Goal: Navigation & Orientation: Find specific page/section

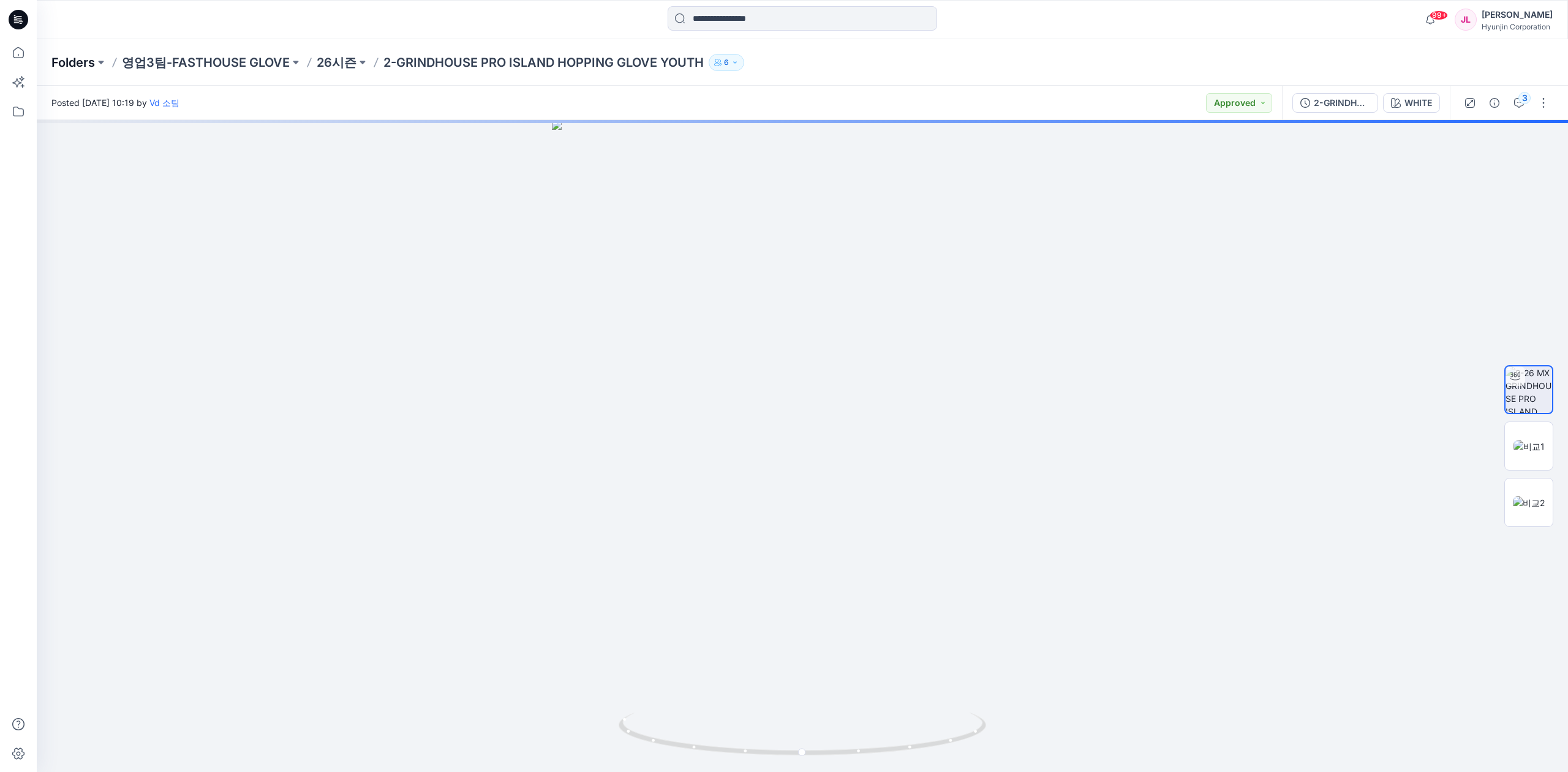
click at [75, 64] on p "Folders" at bounding box center [73, 63] width 43 height 17
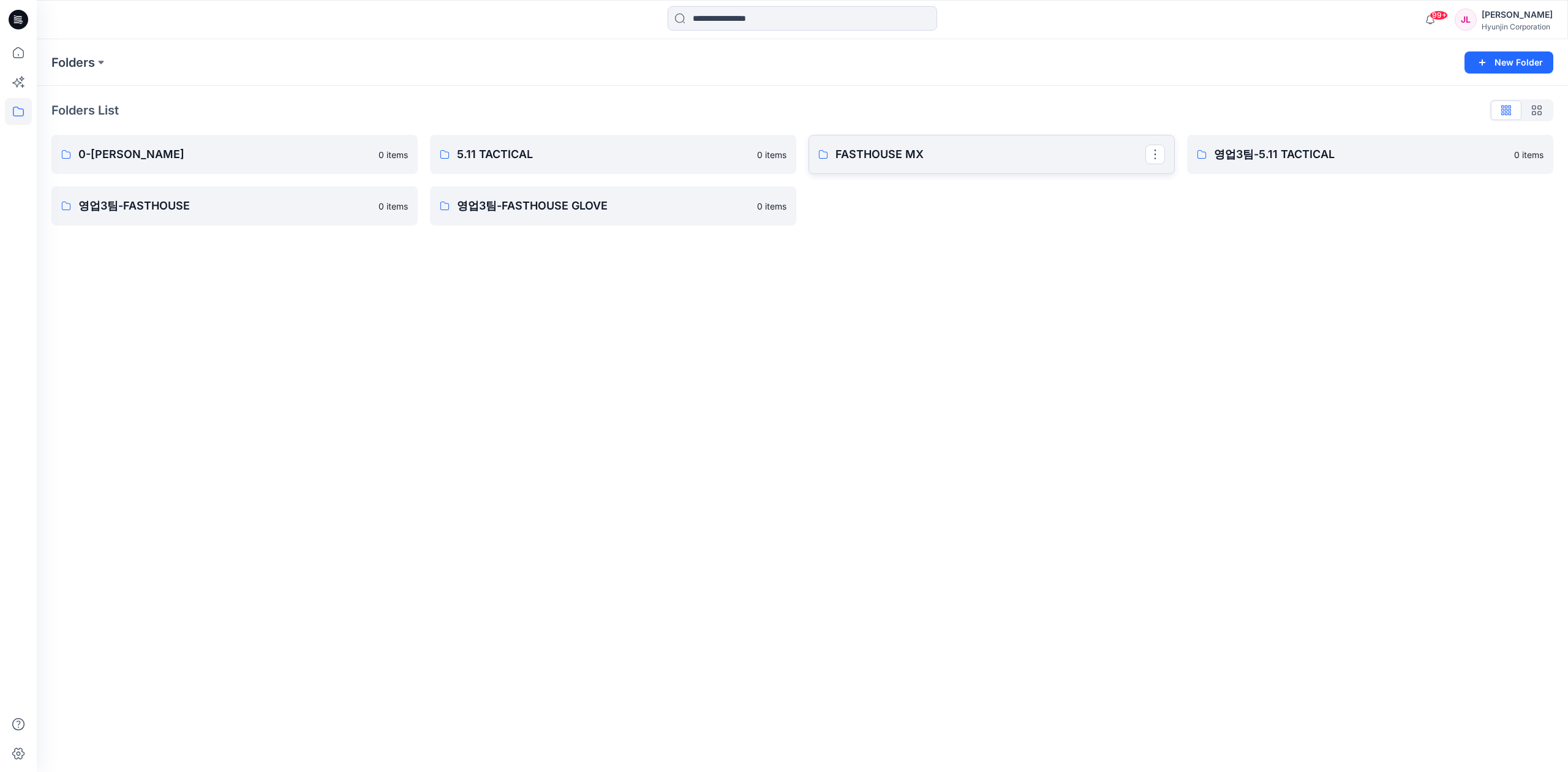
click at [860, 146] on p "FASTHOUSE MX" at bounding box center [990, 155] width 310 height 17
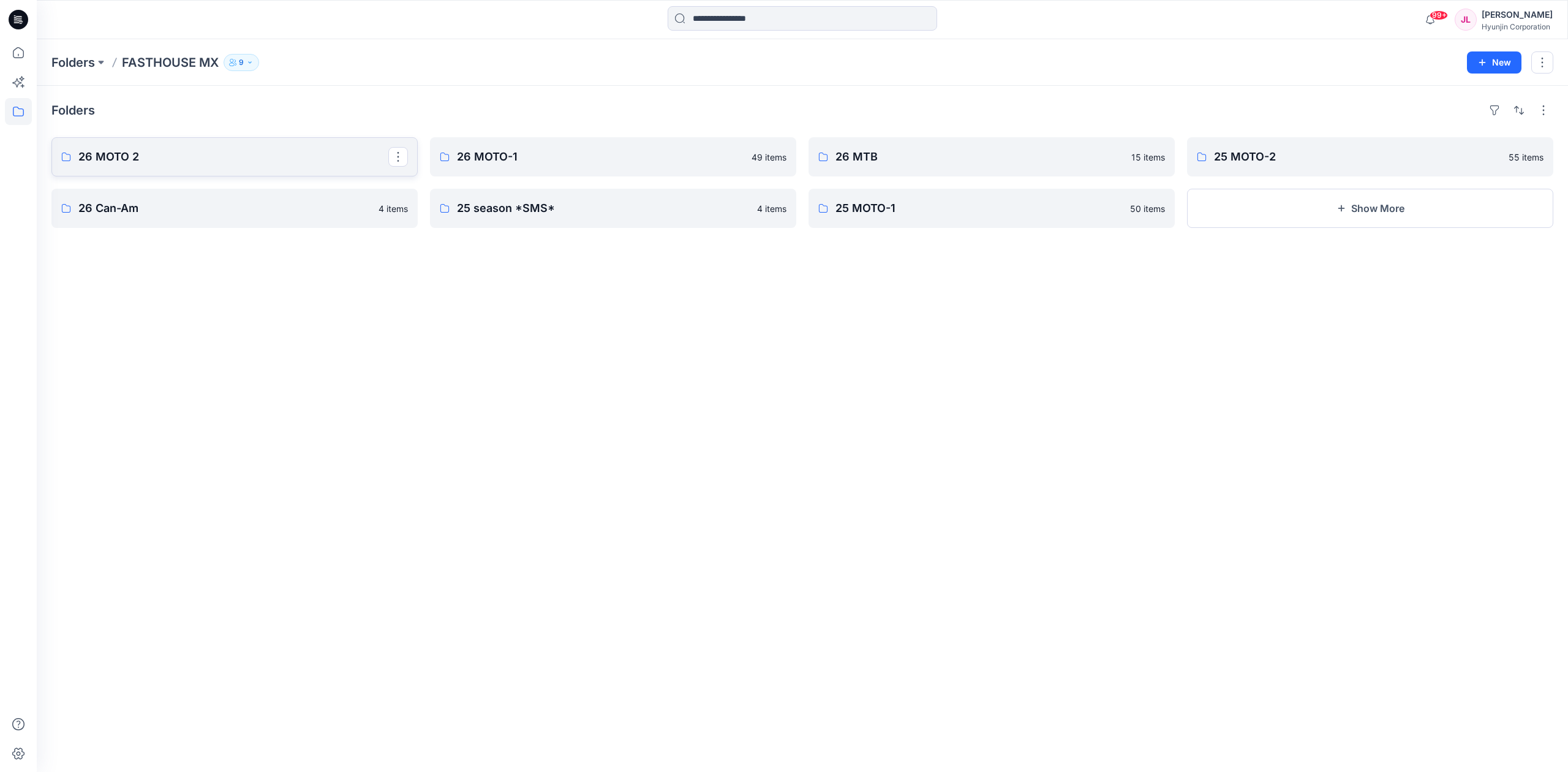
click at [254, 171] on link "26 MOTO 2" at bounding box center [234, 157] width 366 height 39
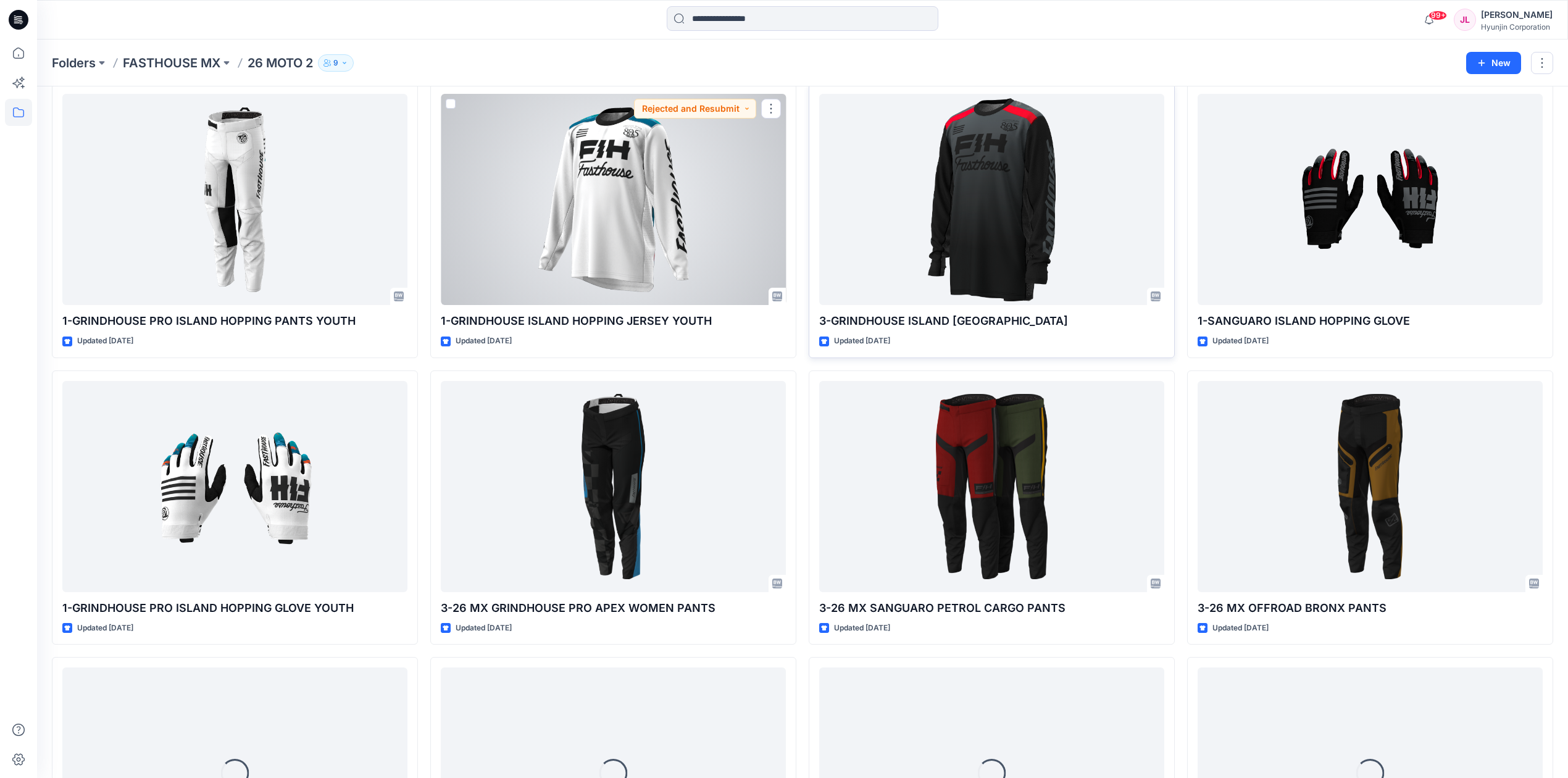
scroll to position [351, 0]
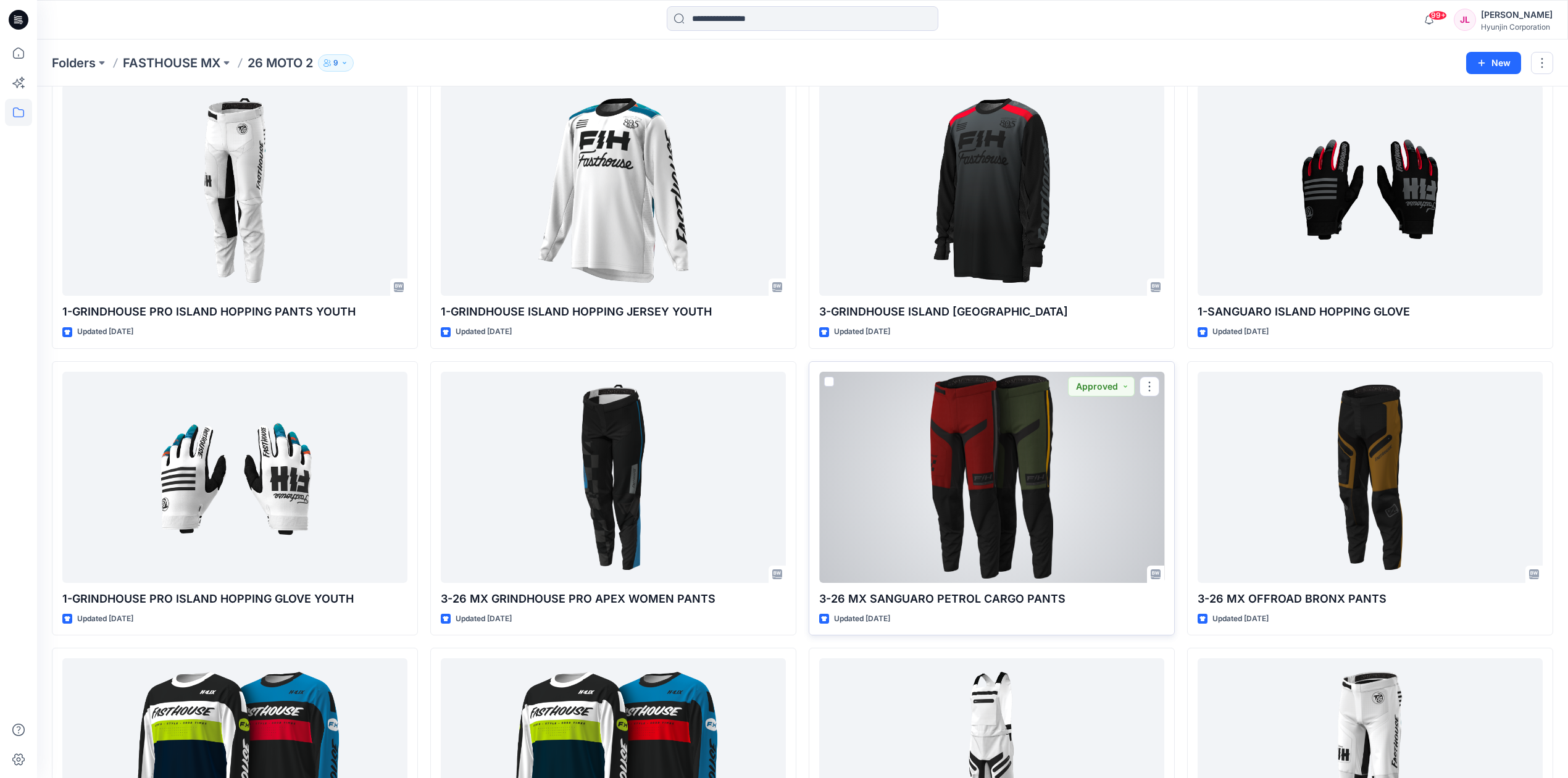
click at [1024, 496] on div at bounding box center [992, 477] width 345 height 211
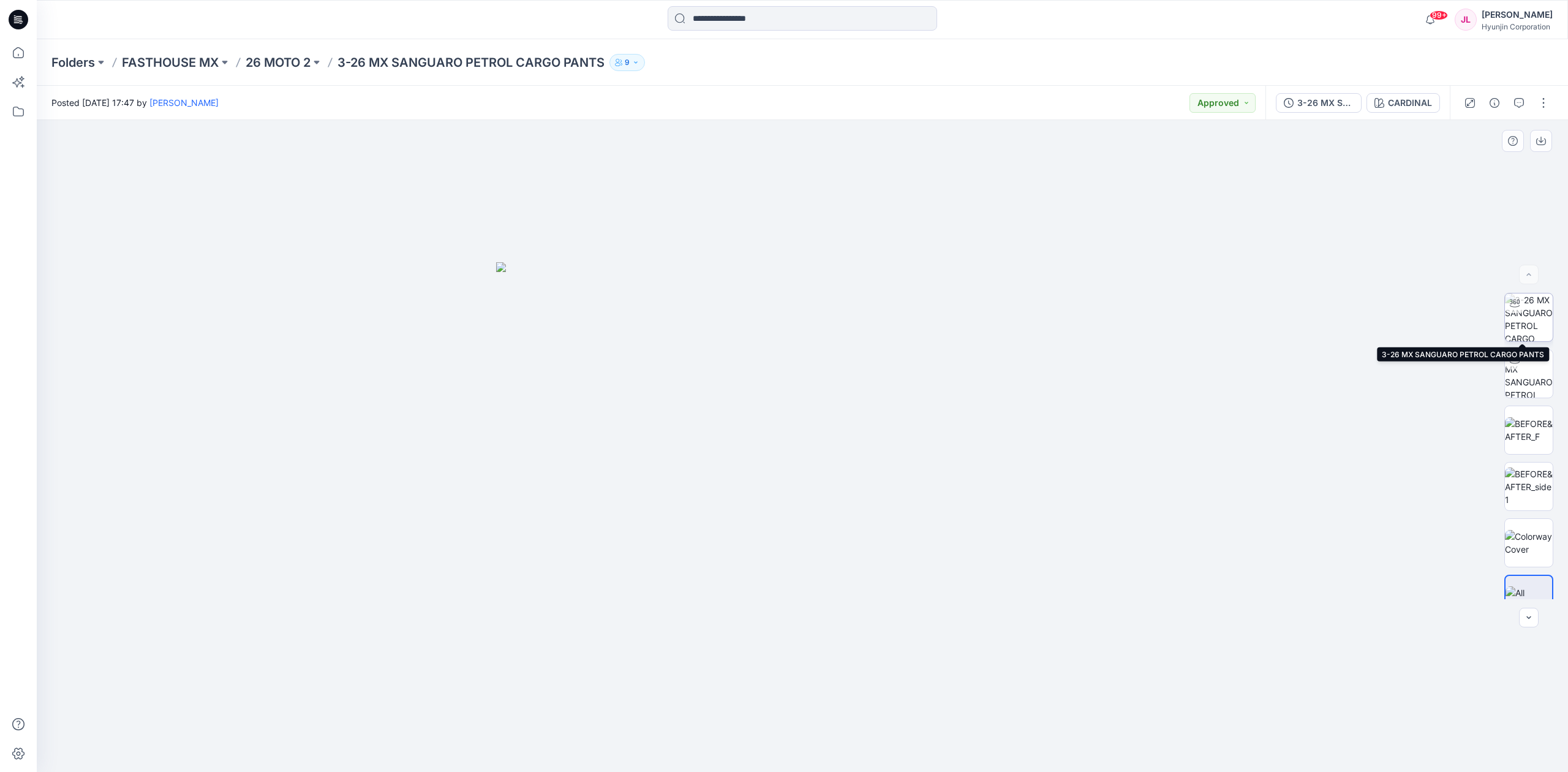
click at [1510, 326] on img at bounding box center [1528, 317] width 47 height 47
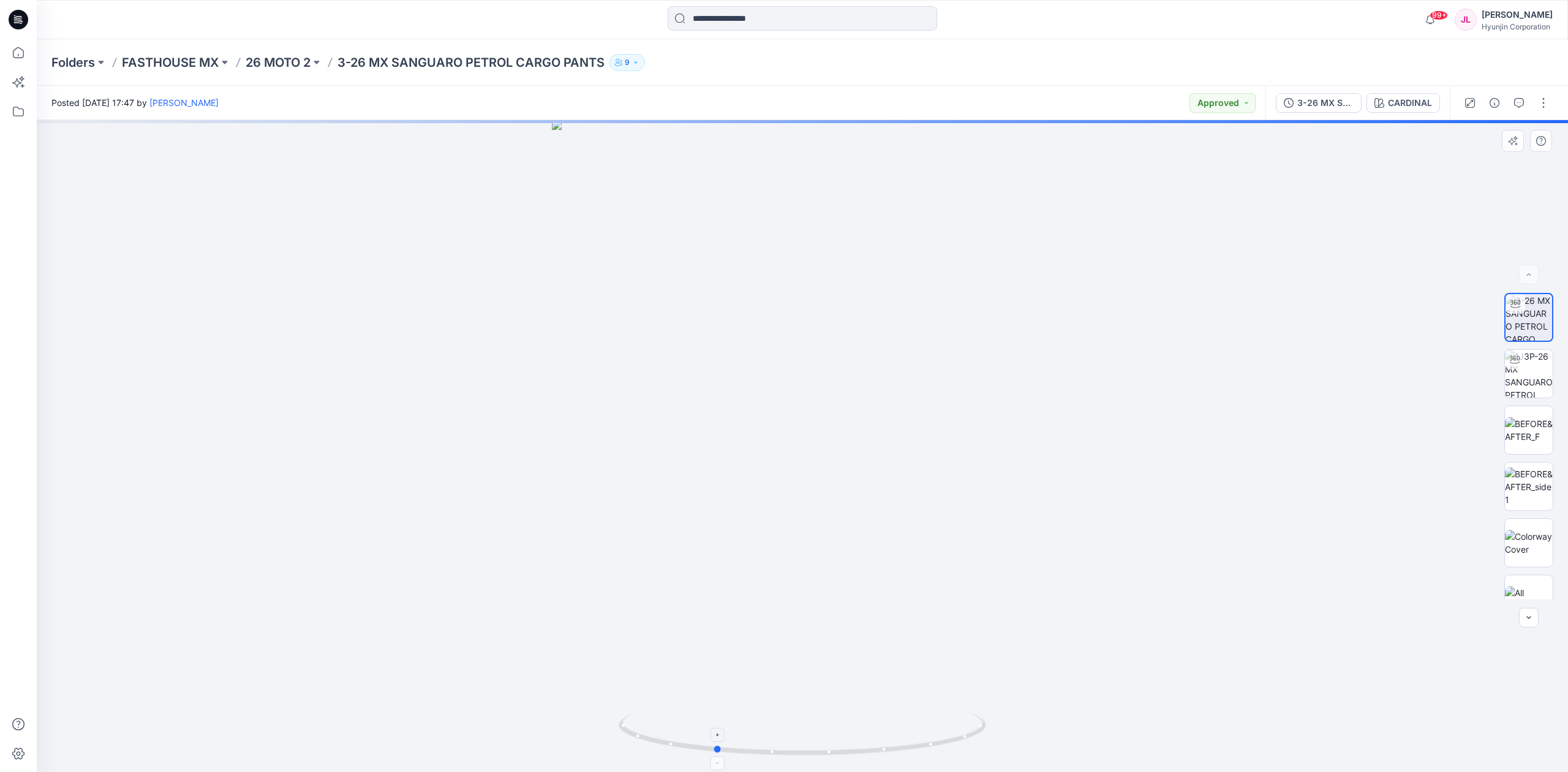
drag, startPoint x: 895, startPoint y: 738, endPoint x: 807, endPoint y: 745, distance: 88.3
click at [807, 745] on icon at bounding box center [804, 735] width 371 height 46
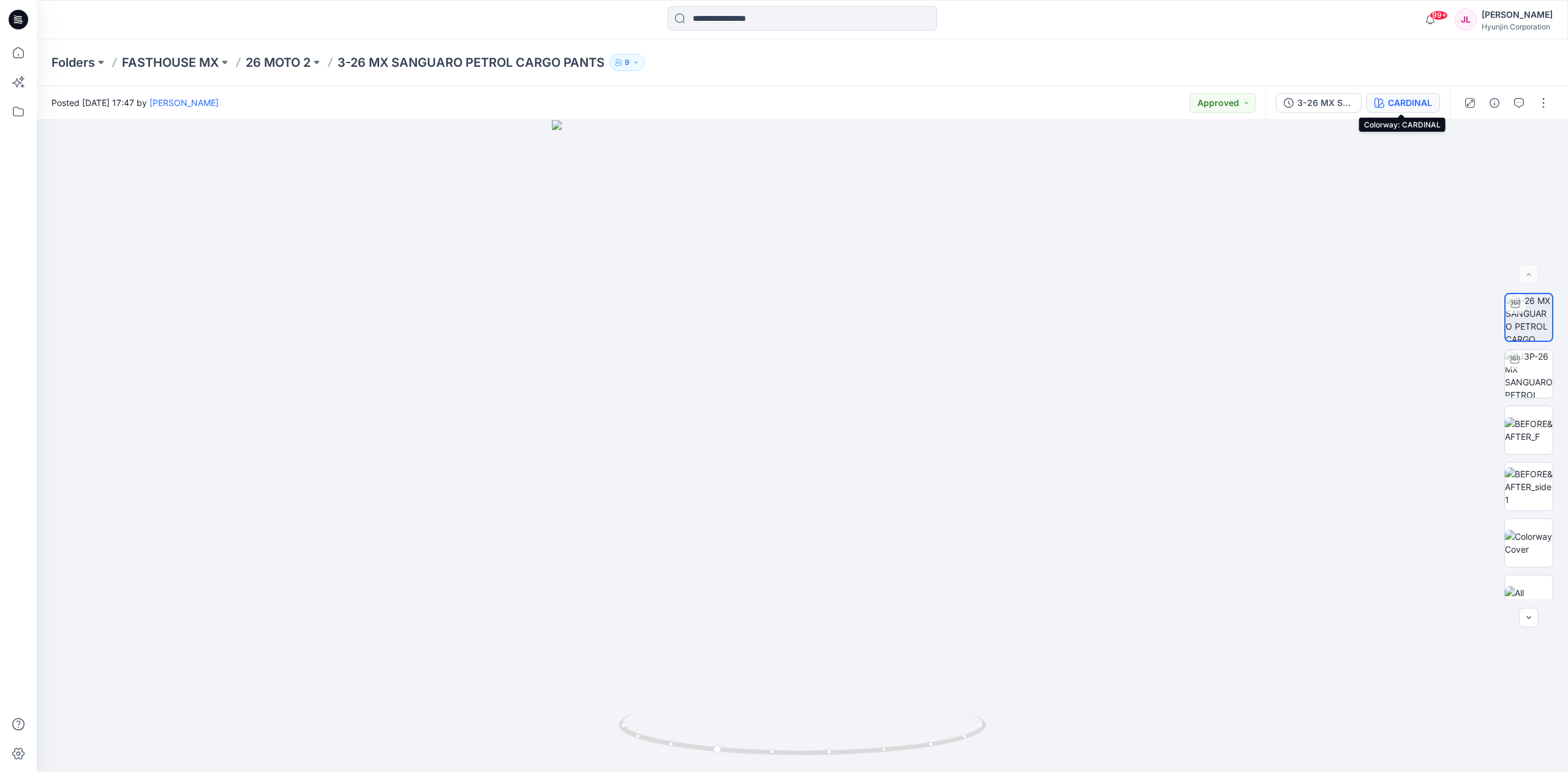
click at [1395, 100] on div "CARDINAL" at bounding box center [1410, 103] width 44 height 13
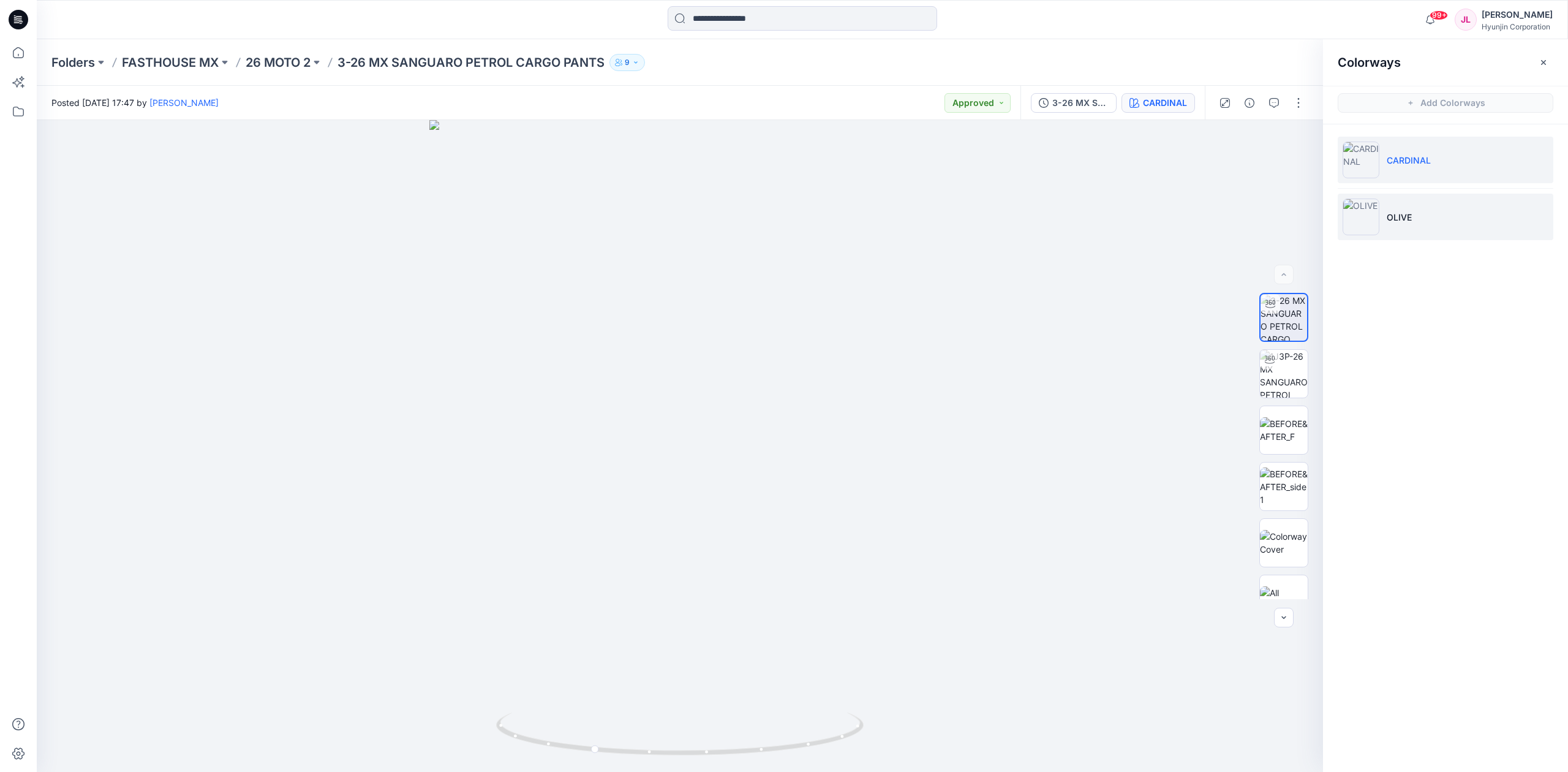
click at [1397, 228] on li "OLIVE" at bounding box center [1446, 217] width 215 height 47
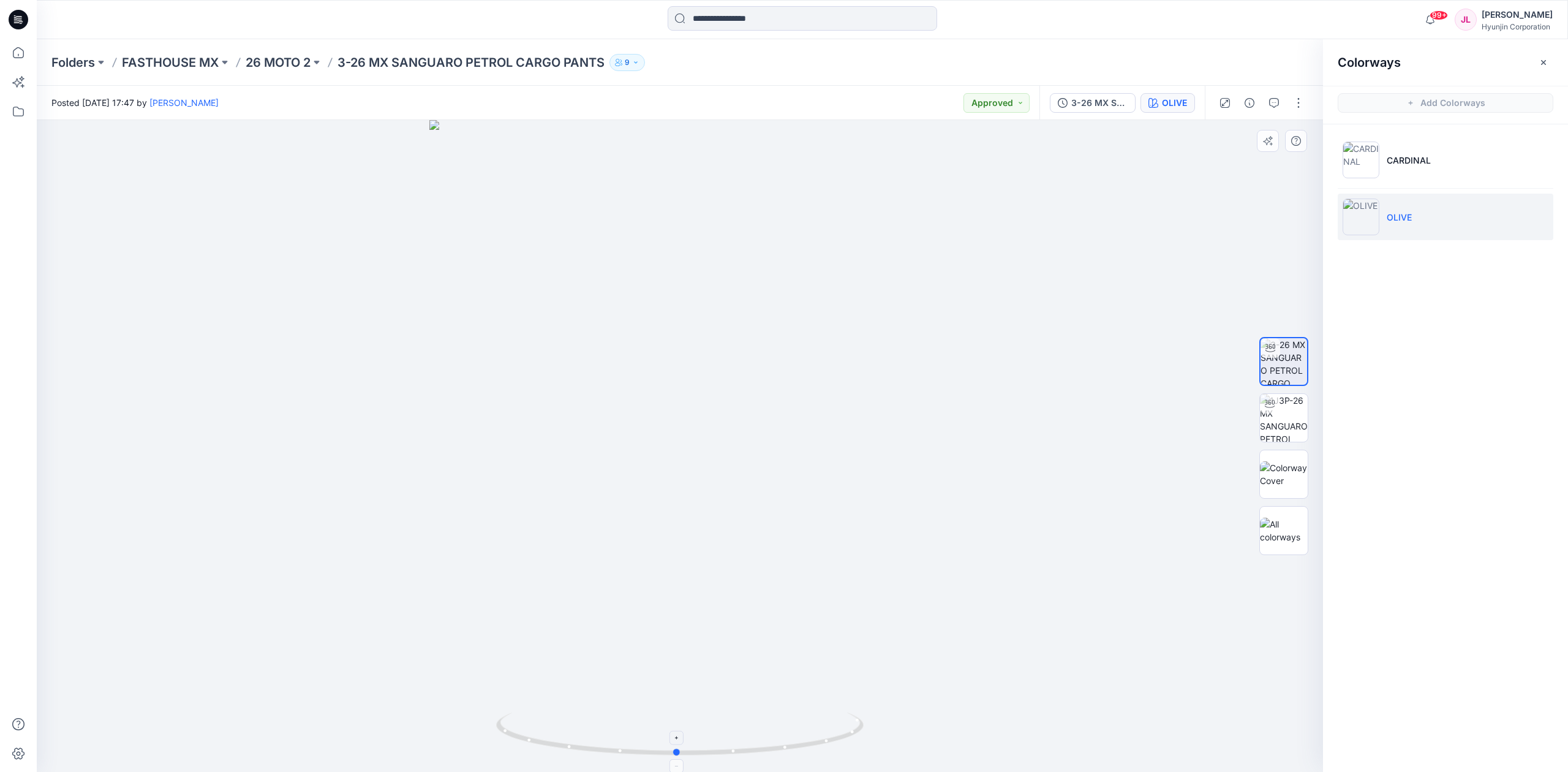
click at [846, 731] on icon at bounding box center [682, 735] width 371 height 46
drag, startPoint x: 768, startPoint y: 755, endPoint x: 588, endPoint y: 485, distance: 324.5
click at [660, 755] on icon at bounding box center [682, 735] width 371 height 46
drag, startPoint x: 609, startPoint y: 243, endPoint x: 613, endPoint y: 442, distance: 199.0
click at [613, 397] on img at bounding box center [680, 320] width 918 height 903
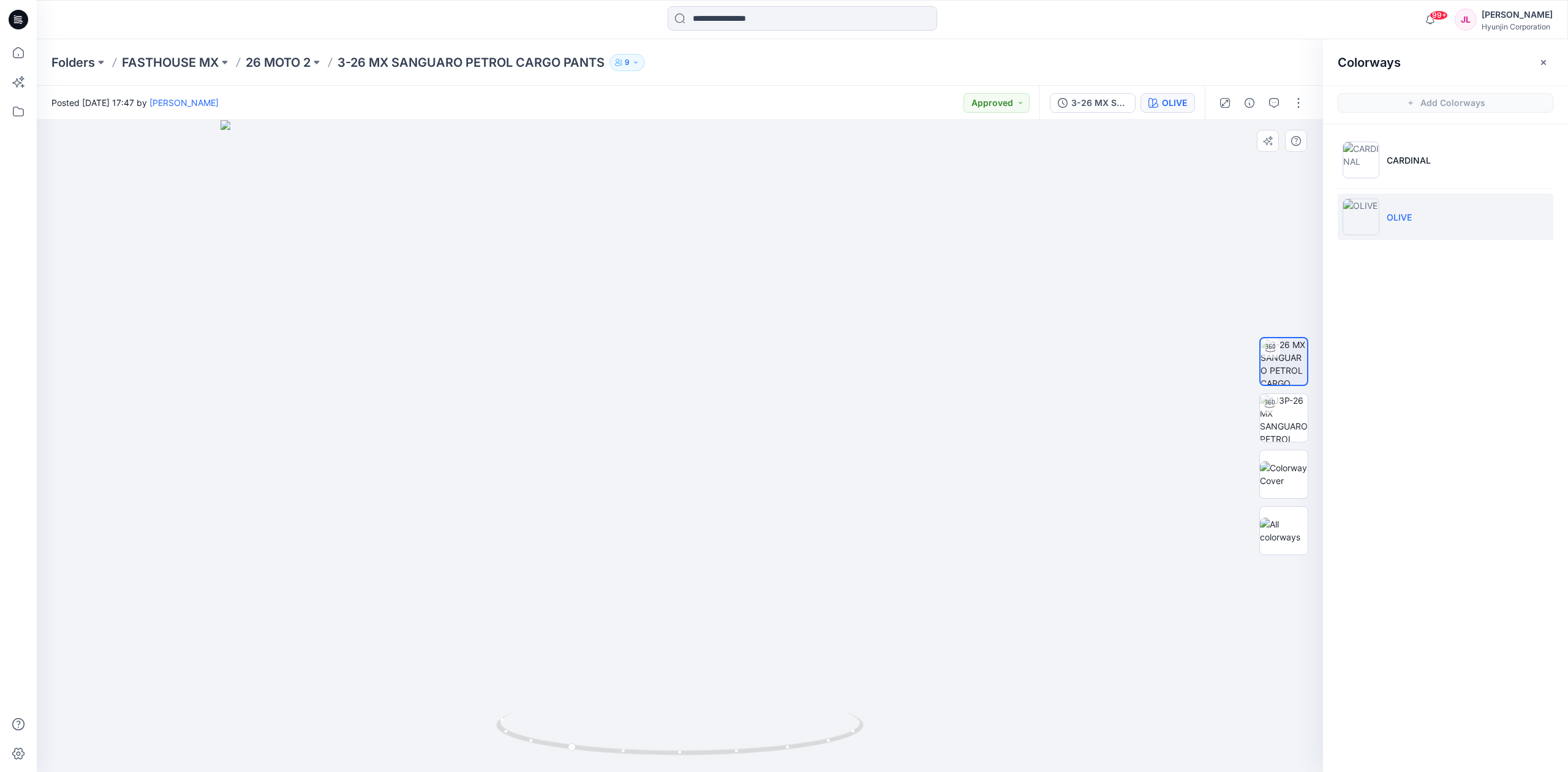
drag, startPoint x: 611, startPoint y: 276, endPoint x: 611, endPoint y: 441, distance: 165.0
click at [611, 441] on img at bounding box center [680, 446] width 918 height 652
click at [1362, 163] on img at bounding box center [1361, 159] width 37 height 37
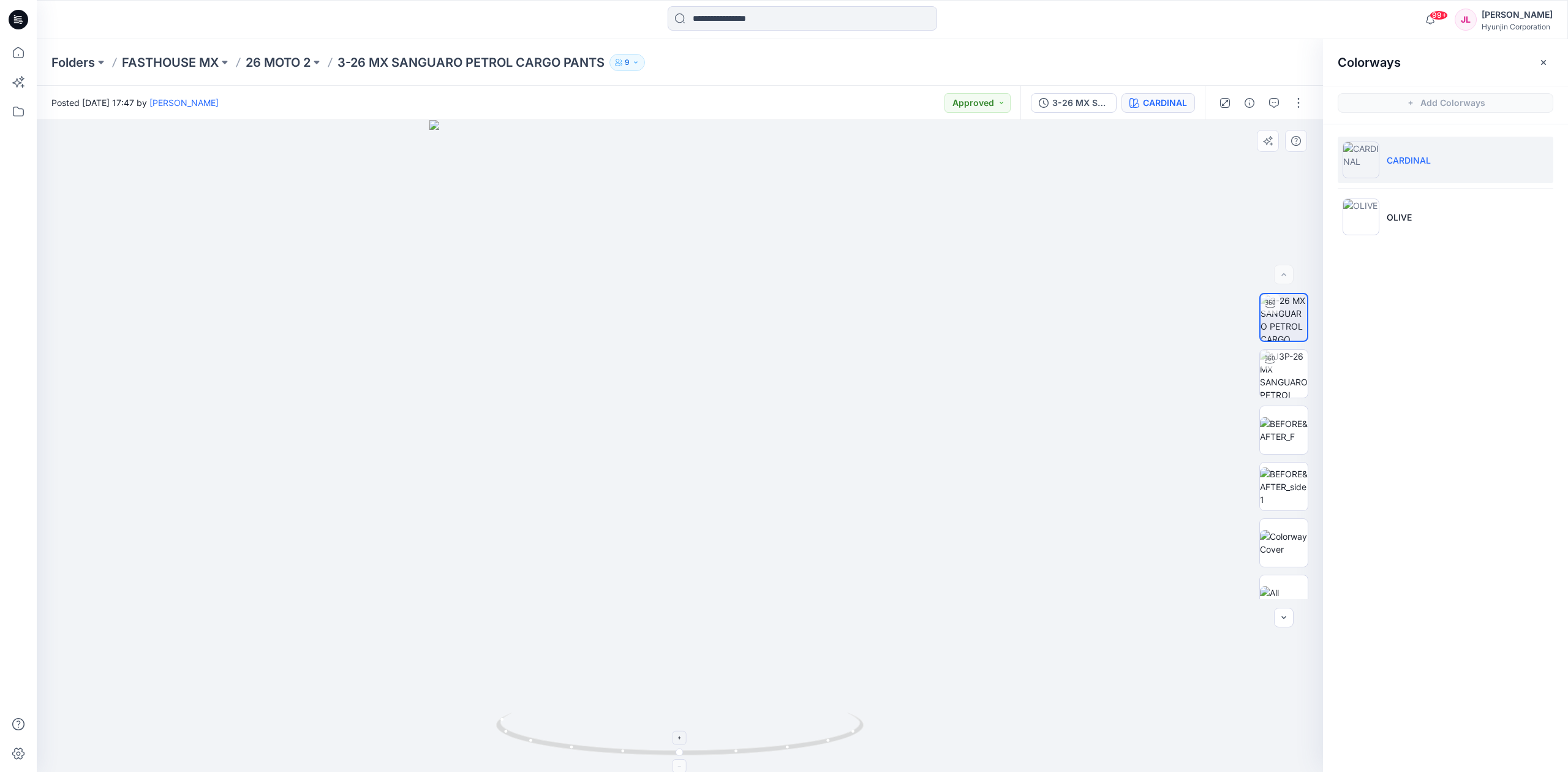
click at [706, 757] on icon at bounding box center [682, 735] width 371 height 46
drag, startPoint x: 652, startPoint y: 758, endPoint x: 591, endPoint y: 765, distance: 61.4
click at [591, 765] on img at bounding box center [680, 742] width 367 height 60
drag, startPoint x: 613, startPoint y: 765, endPoint x: 706, endPoint y: 557, distance: 227.8
click at [646, 763] on img at bounding box center [680, 742] width 367 height 60
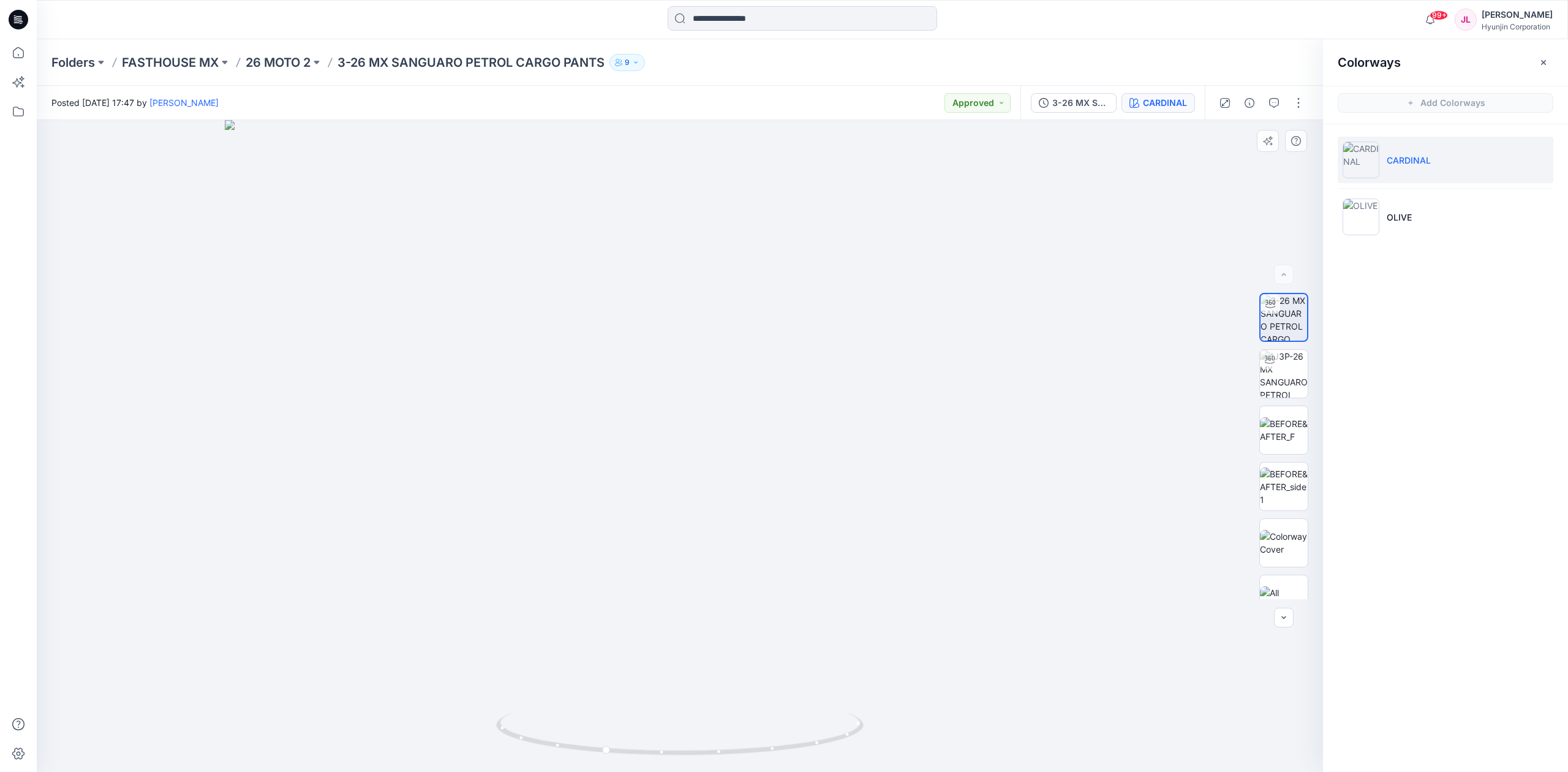
drag, startPoint x: 725, startPoint y: 306, endPoint x: 713, endPoint y: 452, distance: 146.5
click at [720, 589] on img at bounding box center [680, 446] width 910 height 652
drag, startPoint x: 716, startPoint y: 312, endPoint x: 716, endPoint y: 368, distance: 56.0
click at [716, 368] on img at bounding box center [680, 446] width 910 height 652
drag, startPoint x: 563, startPoint y: 747, endPoint x: 658, endPoint y: 747, distance: 95.0
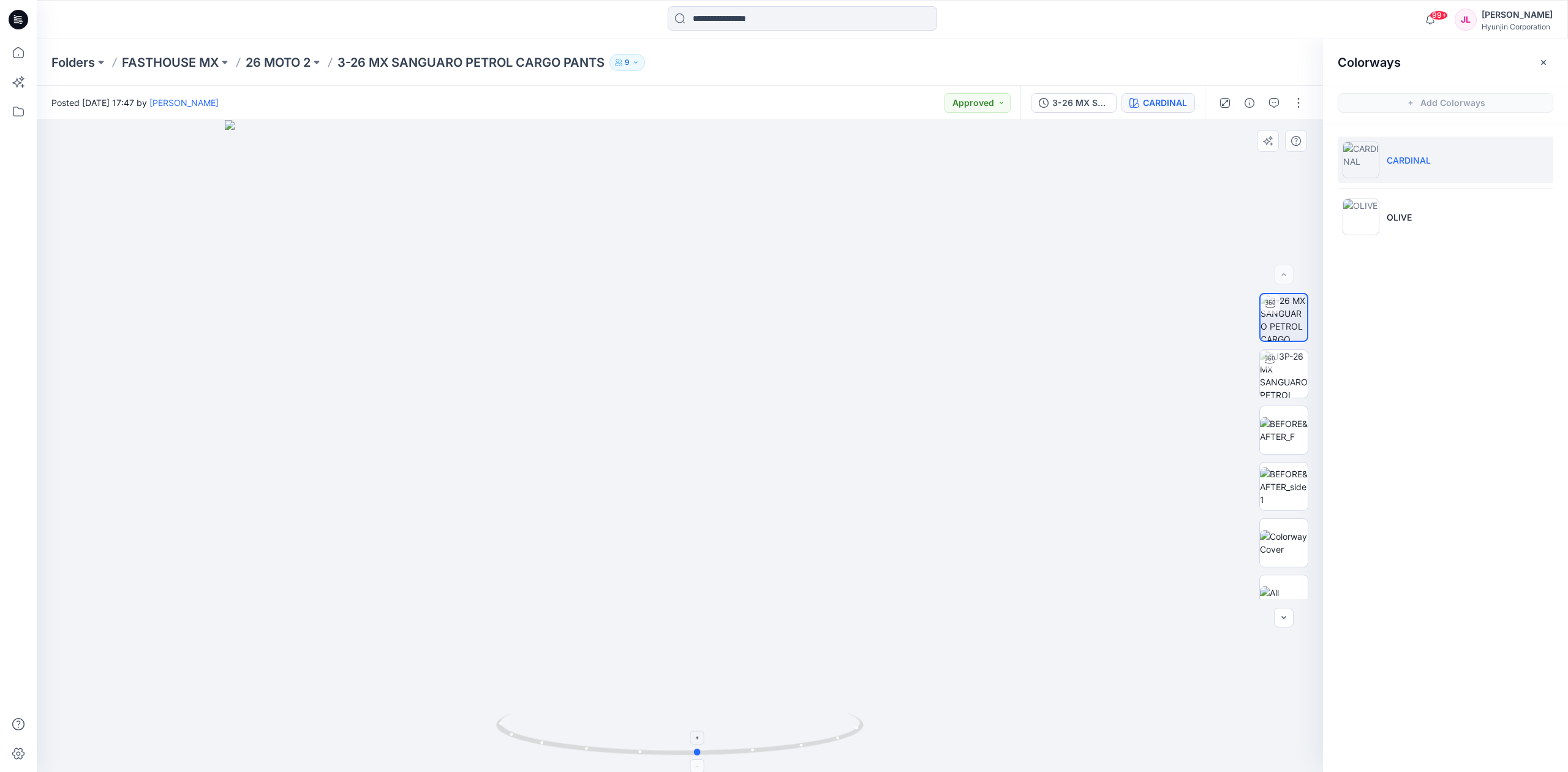
click at [658, 747] on icon at bounding box center [682, 735] width 371 height 46
click at [1389, 219] on p "OLIVE" at bounding box center [1399, 217] width 25 height 13
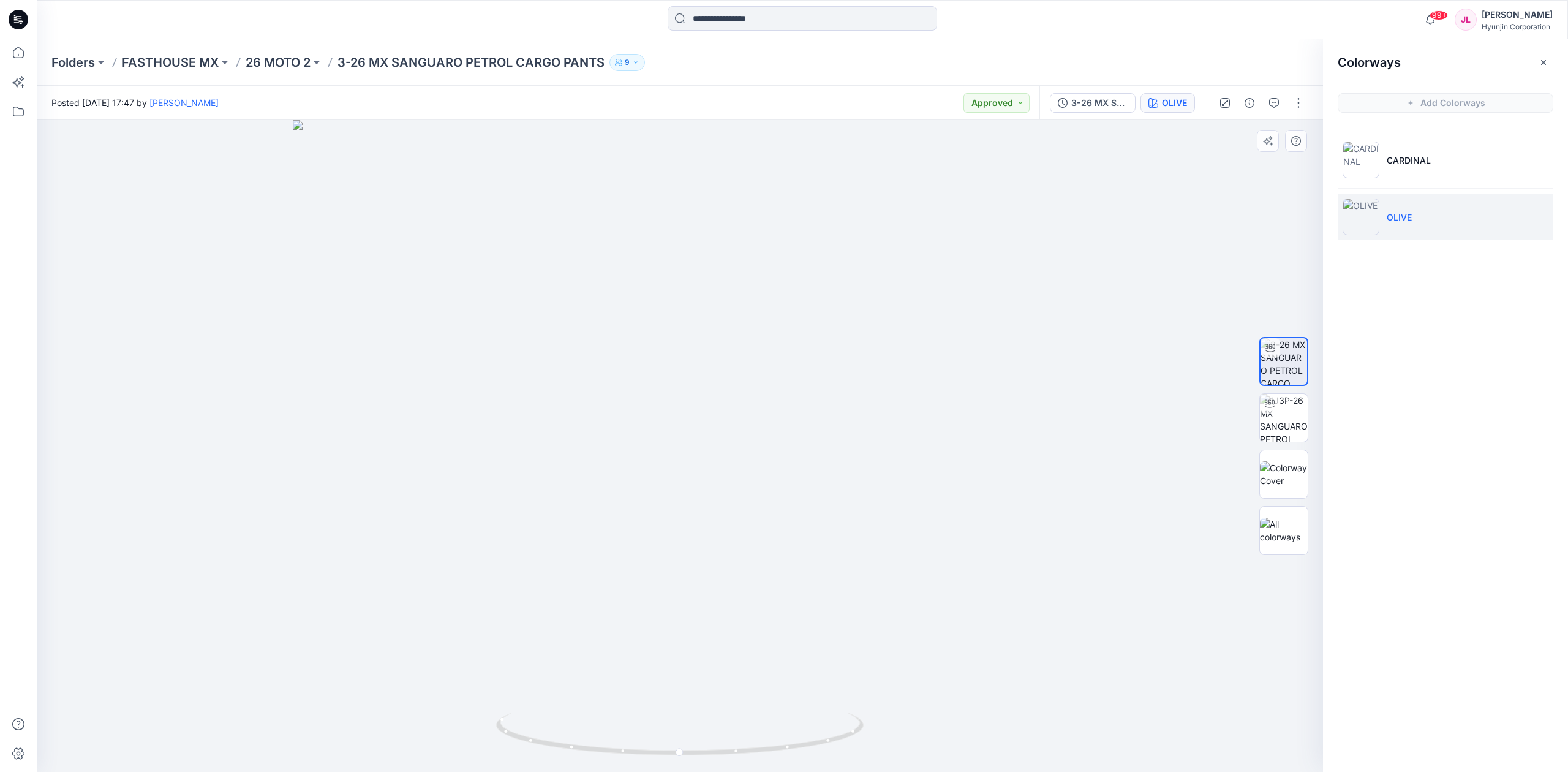
drag, startPoint x: 701, startPoint y: 317, endPoint x: 706, endPoint y: 508, distance: 191.1
click at [706, 508] on img at bounding box center [680, 446] width 774 height 652
drag, startPoint x: 679, startPoint y: 693, endPoint x: 584, endPoint y: 692, distance: 95.0
click at [584, 692] on img at bounding box center [680, 445] width 774 height 654
drag, startPoint x: 653, startPoint y: 747, endPoint x: 494, endPoint y: 734, distance: 159.5
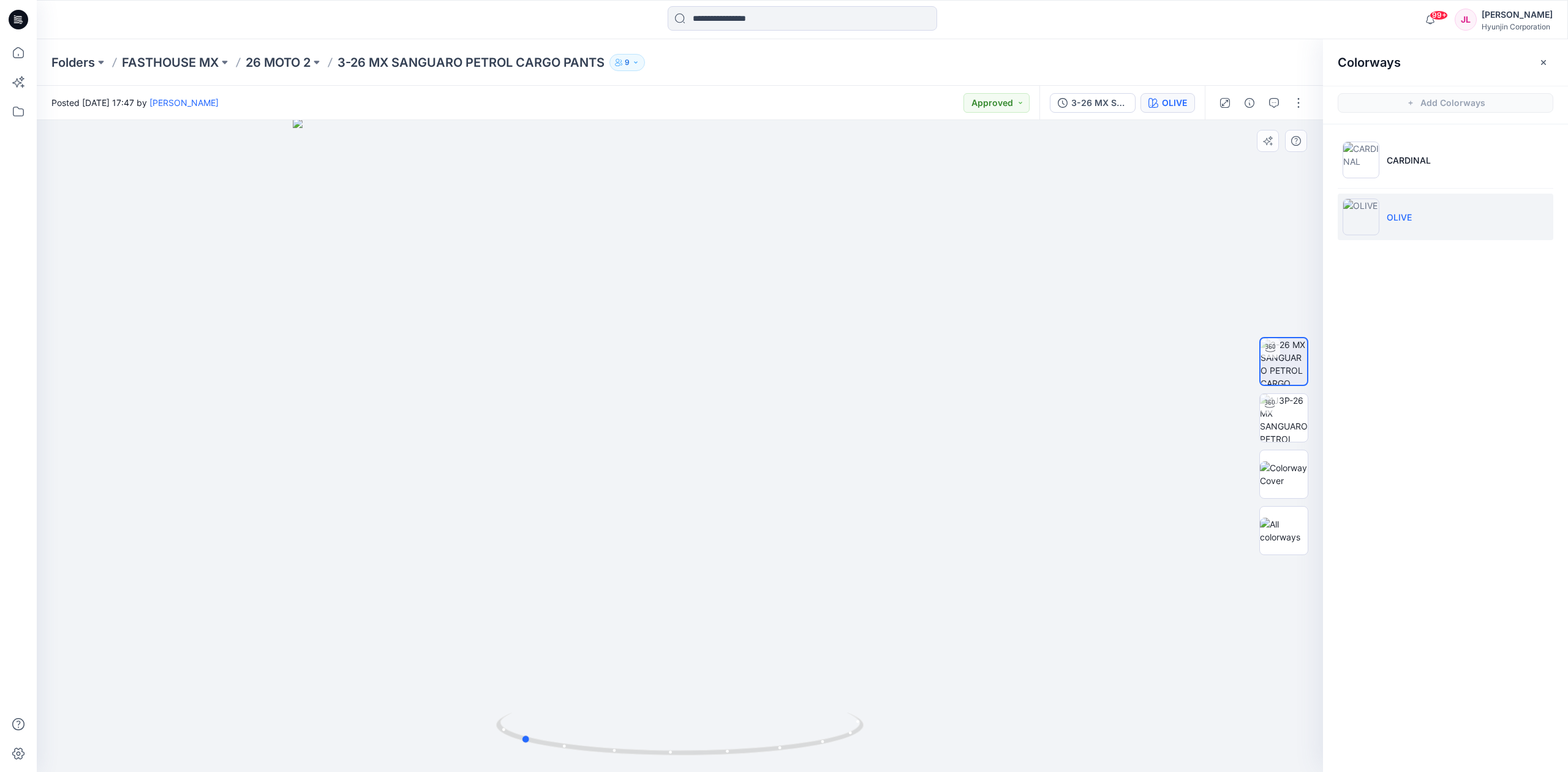
click at [494, 734] on div at bounding box center [680, 446] width 1286 height 652
drag, startPoint x: 679, startPoint y: 746, endPoint x: 868, endPoint y: 743, distance: 189.0
click at [868, 743] on div at bounding box center [680, 446] width 1286 height 652
drag, startPoint x: 826, startPoint y: 609, endPoint x: 791, endPoint y: 402, distance: 209.9
click at [791, 402] on img at bounding box center [680, 355] width 774 height 835
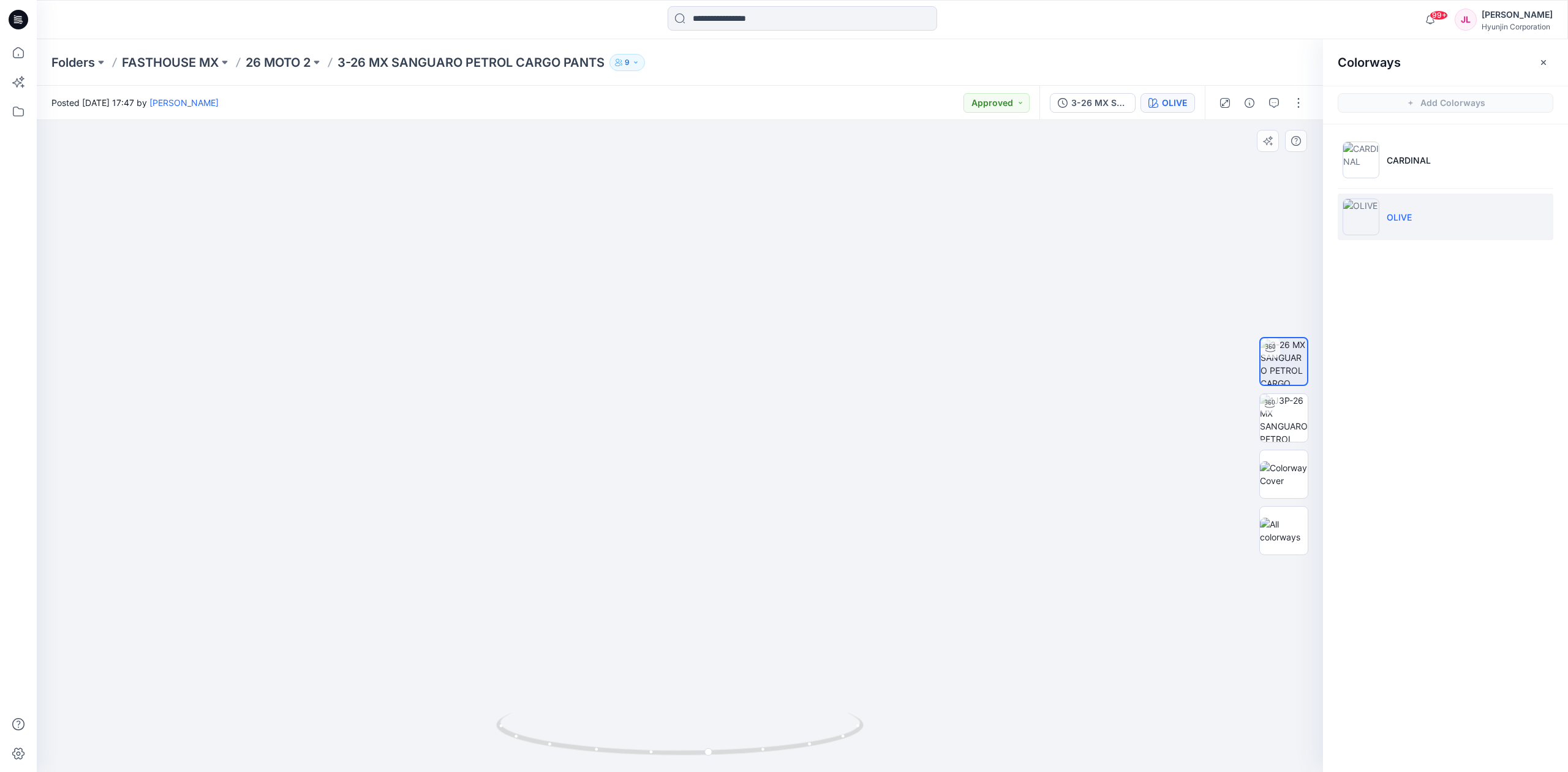
drag, startPoint x: 593, startPoint y: 462, endPoint x: 593, endPoint y: 442, distance: 20.0
click at [593, 442] on img at bounding box center [680, 268] width 918 height 1008
drag, startPoint x: 686, startPoint y: 752, endPoint x: 490, endPoint y: 743, distance: 196.2
click at [490, 743] on div at bounding box center [680, 446] width 1286 height 652
drag, startPoint x: 668, startPoint y: 390, endPoint x: 674, endPoint y: 657, distance: 267.1
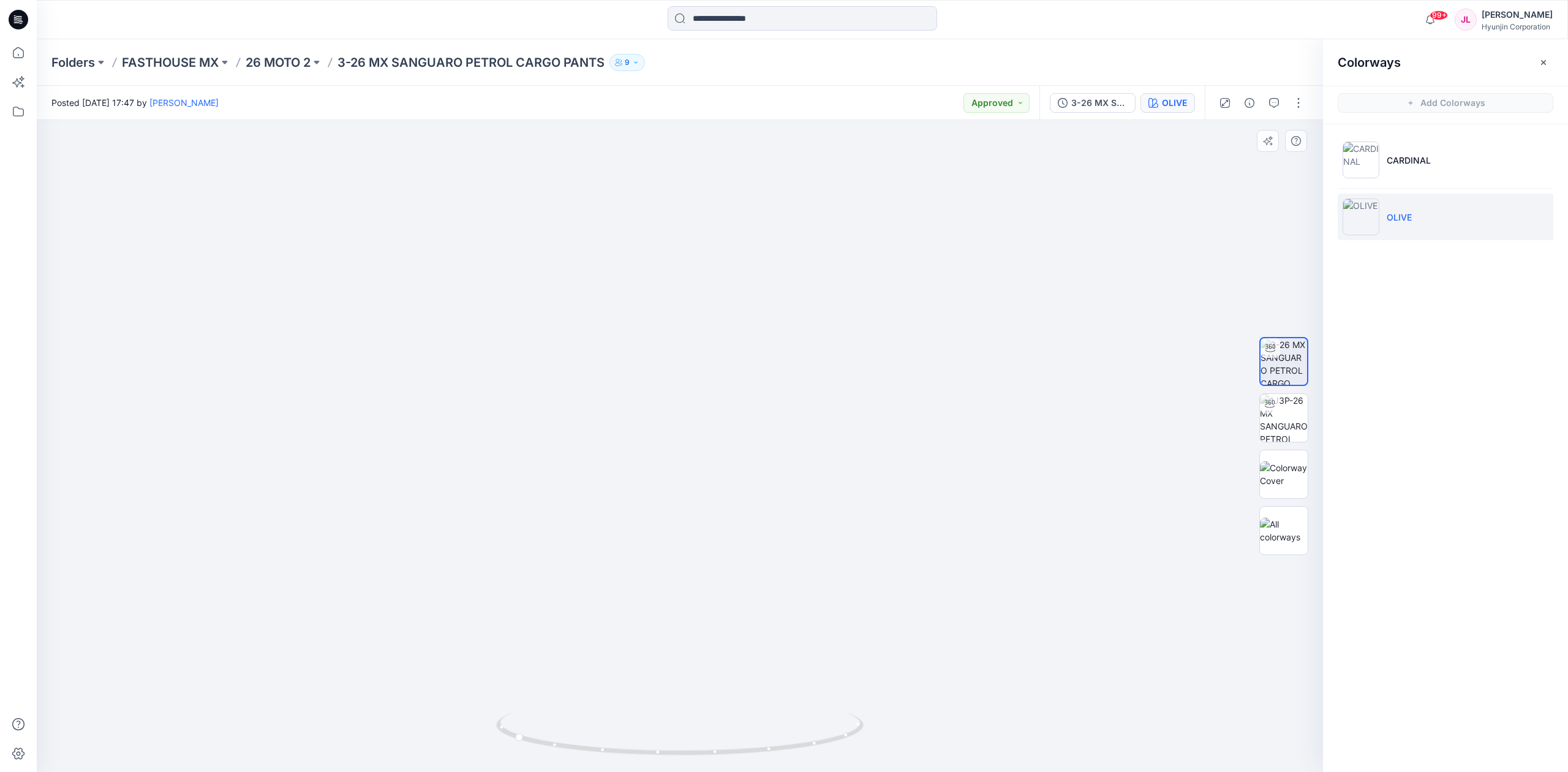
click at [674, 657] on img at bounding box center [680, 401] width 918 height 741
